Goal: Find specific page/section: Find specific page/section

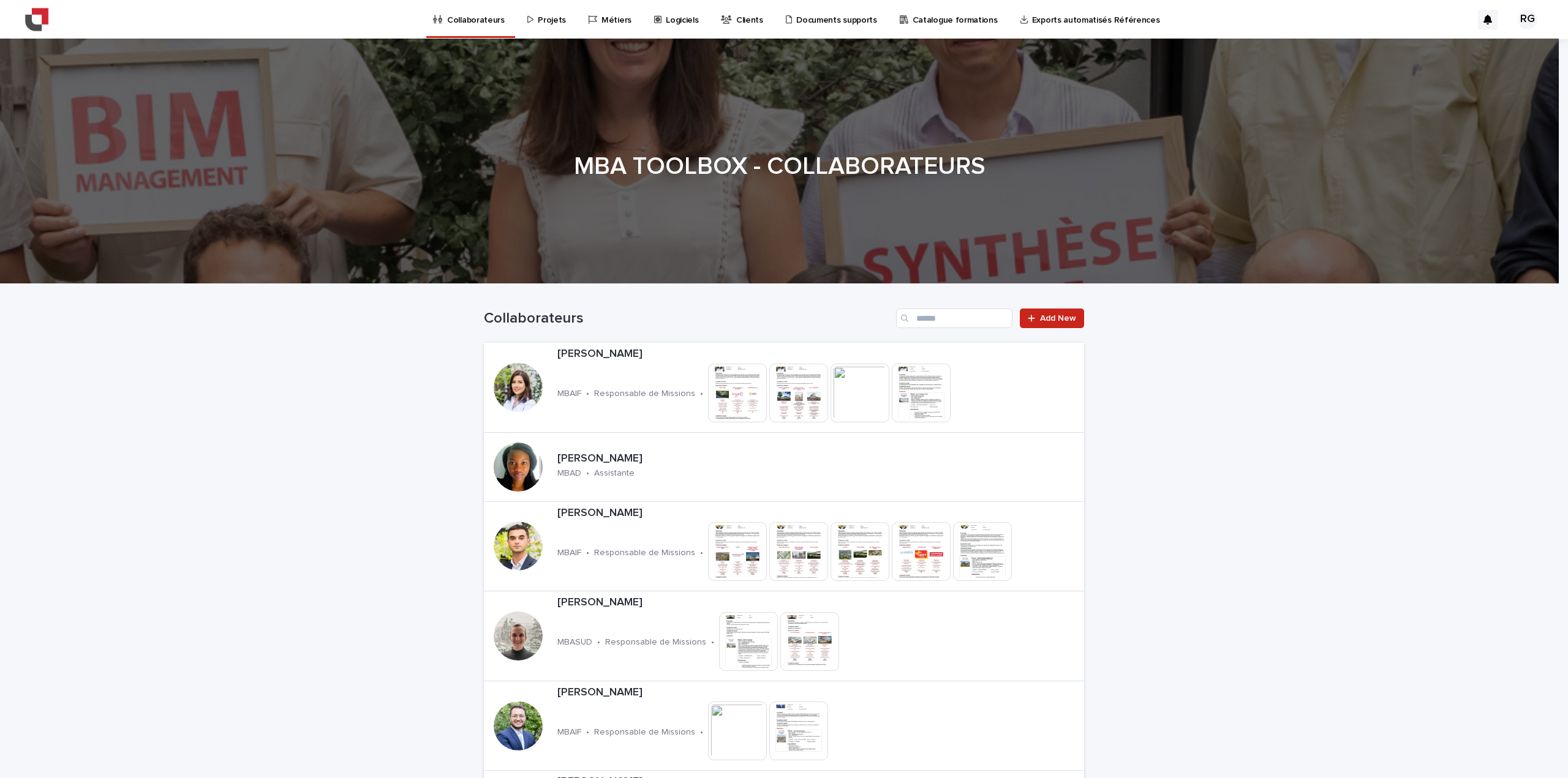
click at [527, 25] on div "Projets" at bounding box center [549, 13] width 45 height 26
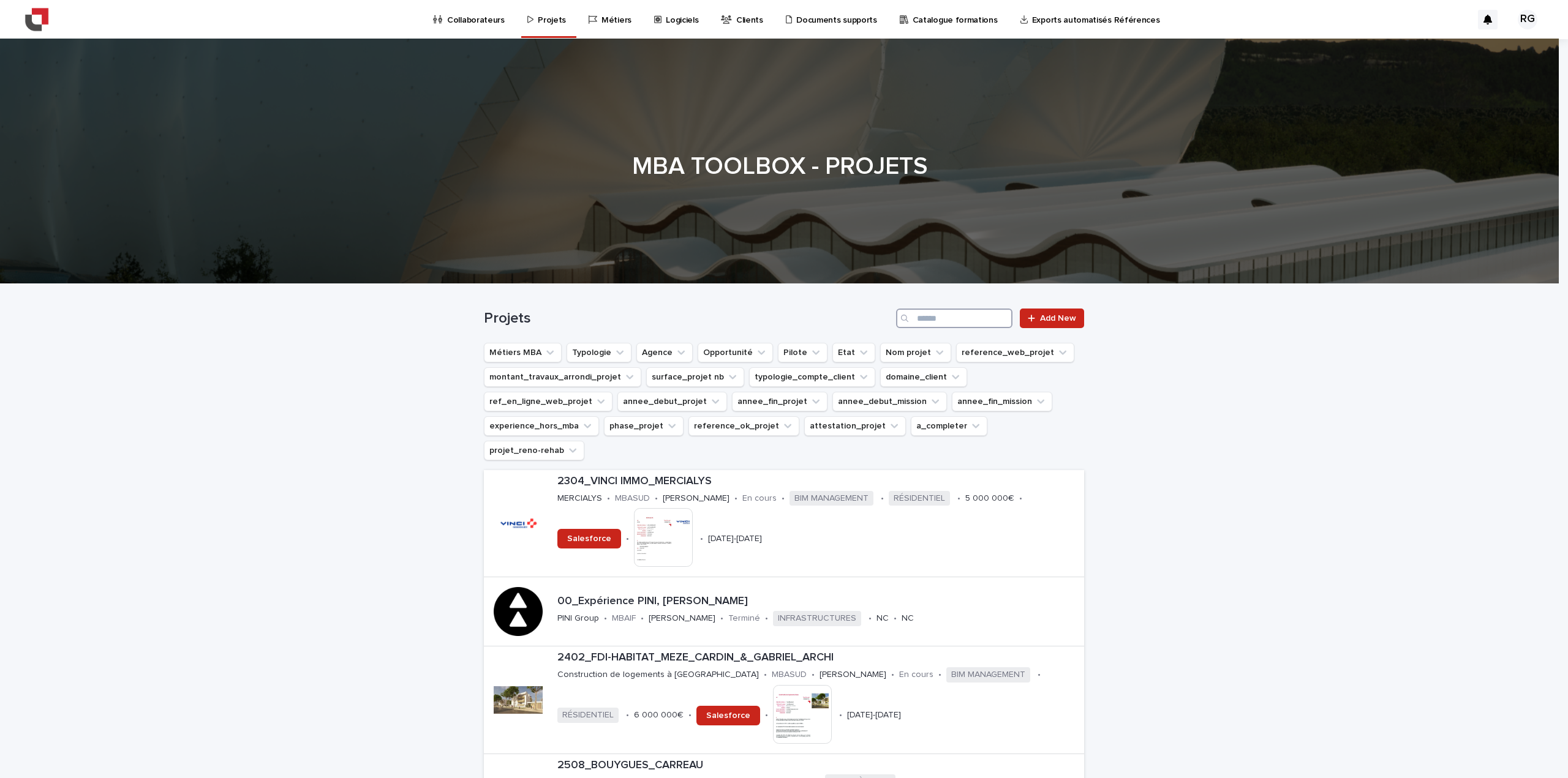
click at [946, 326] on input "Search" at bounding box center [954, 319] width 117 height 20
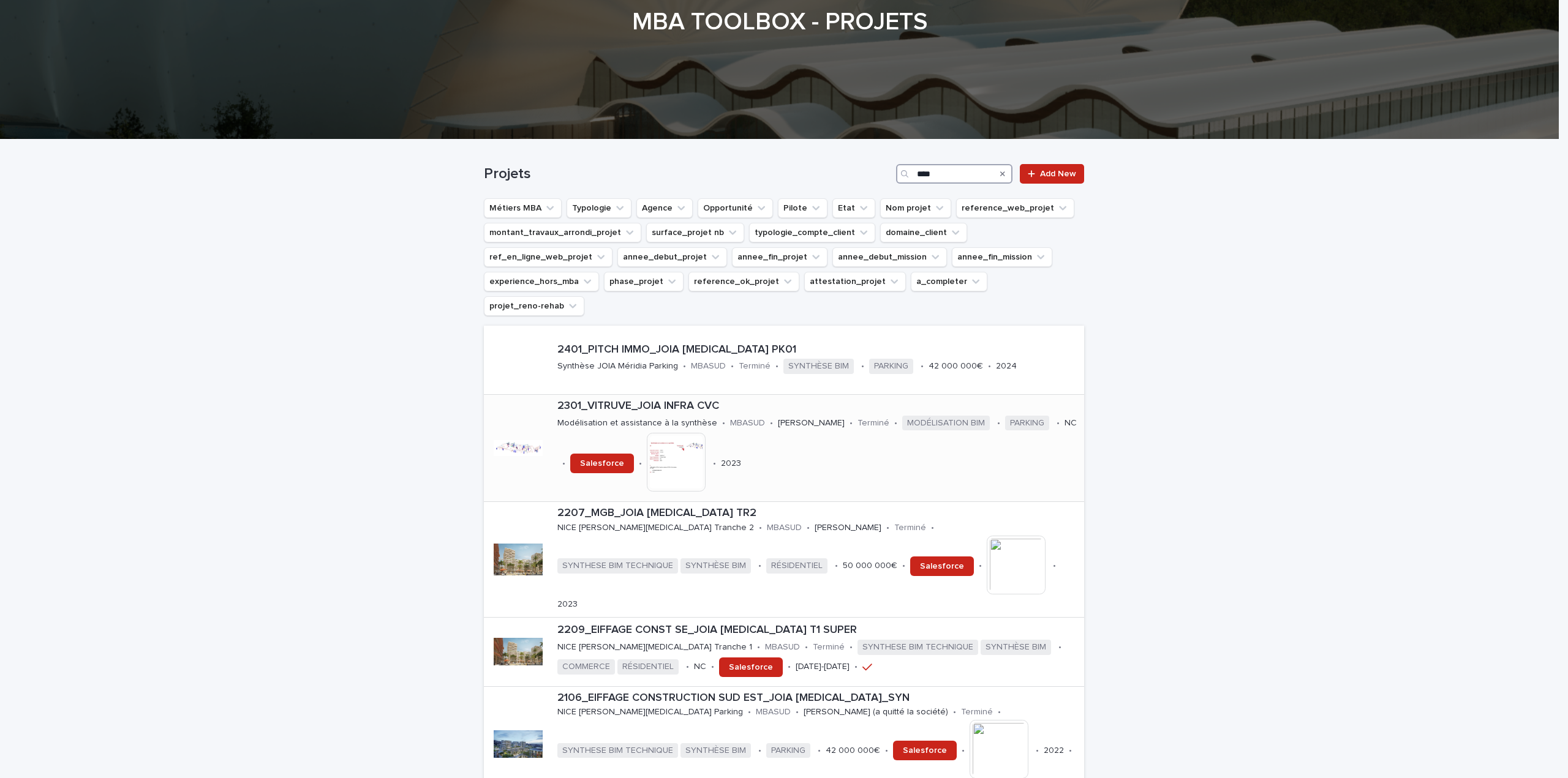
scroll to position [122, 0]
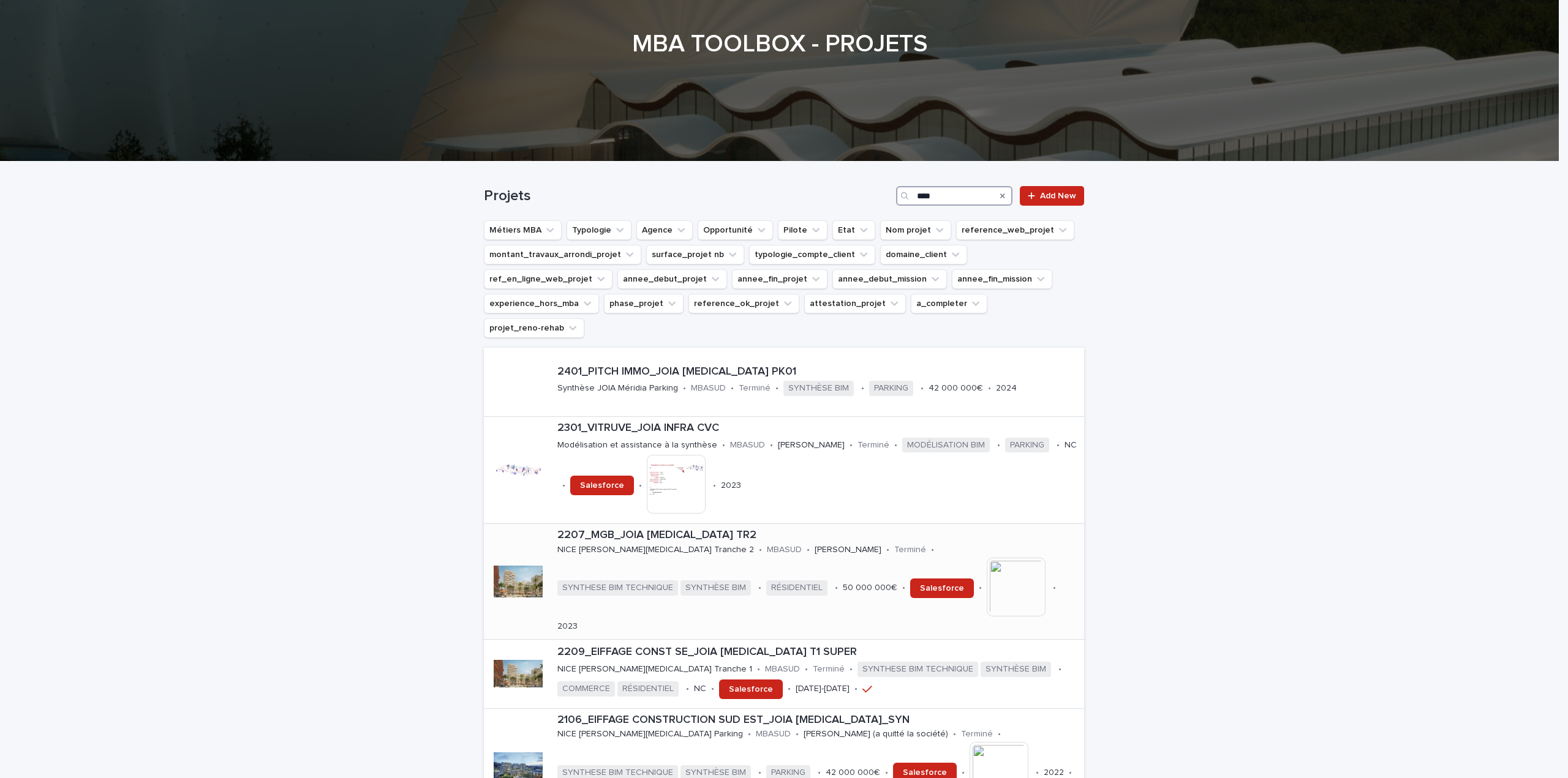
type input "****"
click at [672, 529] on p "2207_MGB_JOIA [MEDICAL_DATA] TR2" at bounding box center [819, 536] width 522 height 13
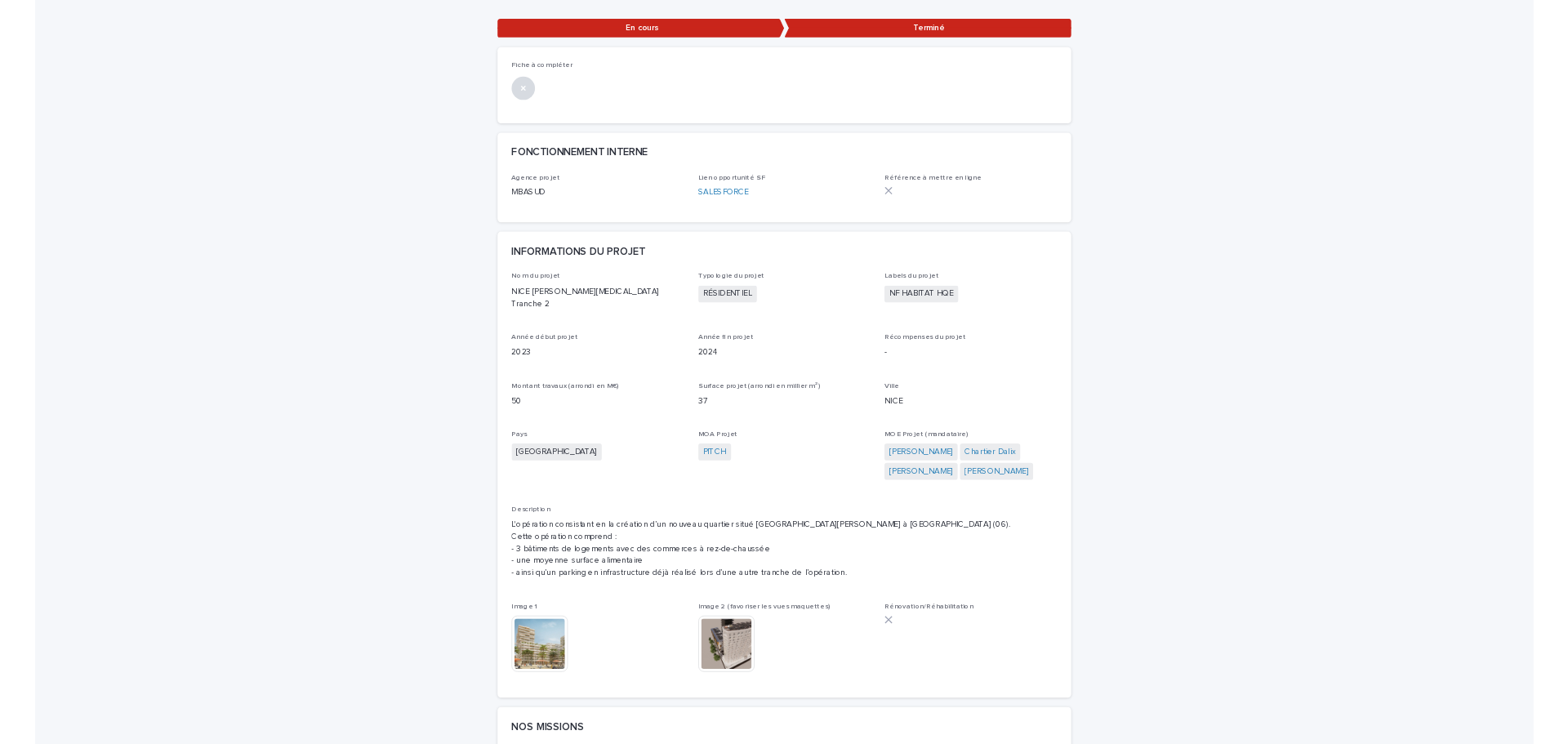
scroll to position [245, 0]
